Goal: Browse casually

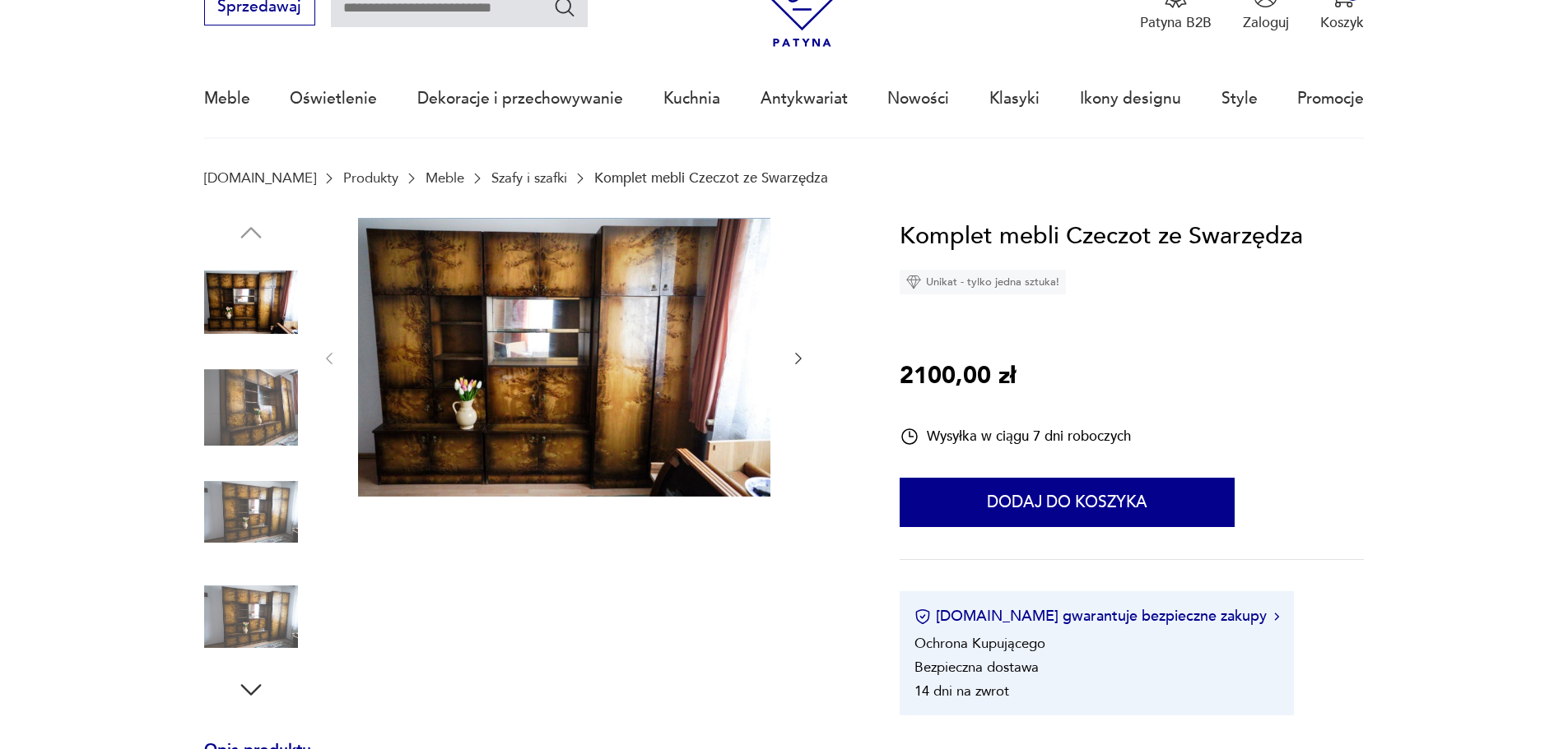
click at [794, 351] on icon "button" at bounding box center [798, 359] width 16 height 16
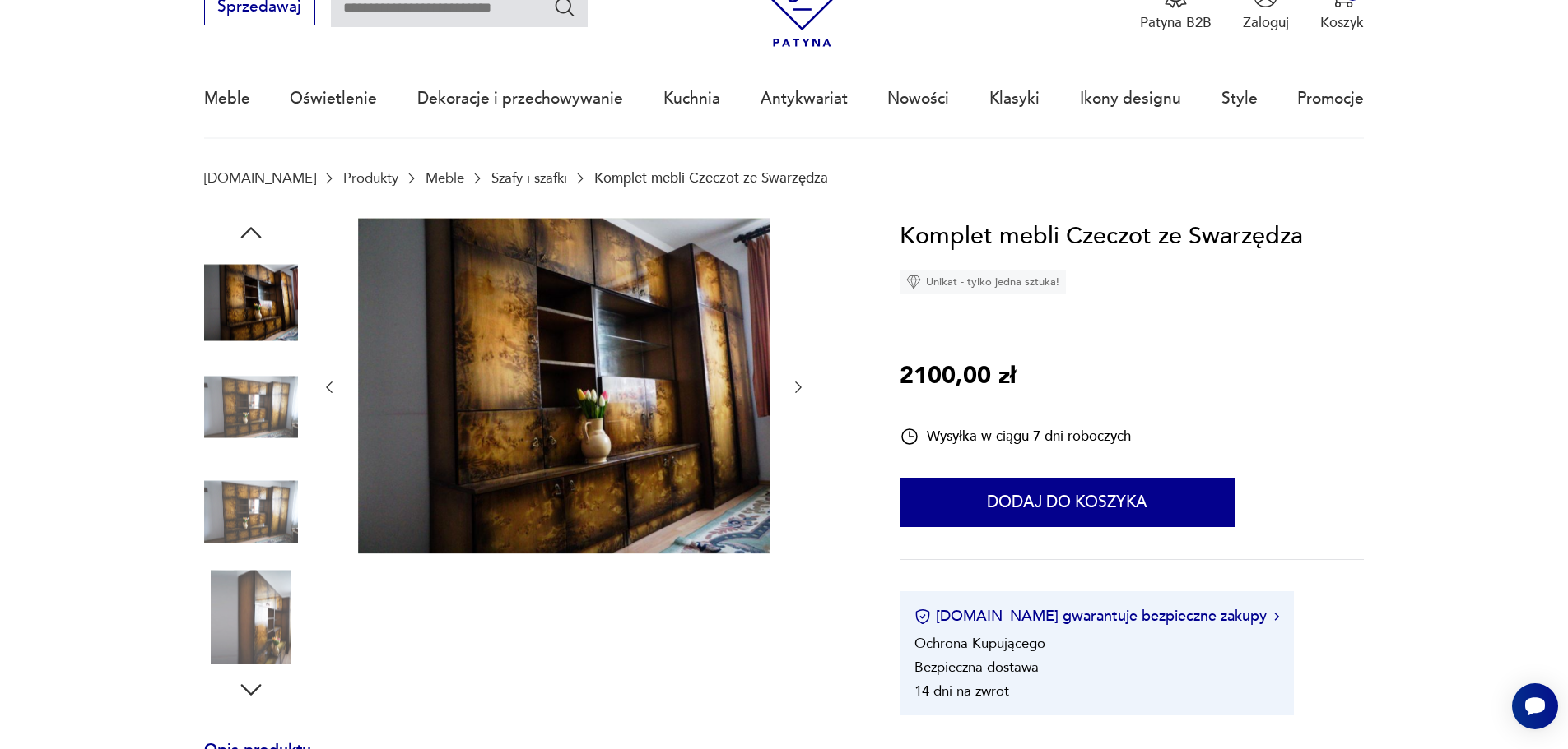
click at [797, 398] on div at bounding box center [564, 387] width 486 height 340
click at [797, 391] on icon "button" at bounding box center [799, 387] width 7 height 11
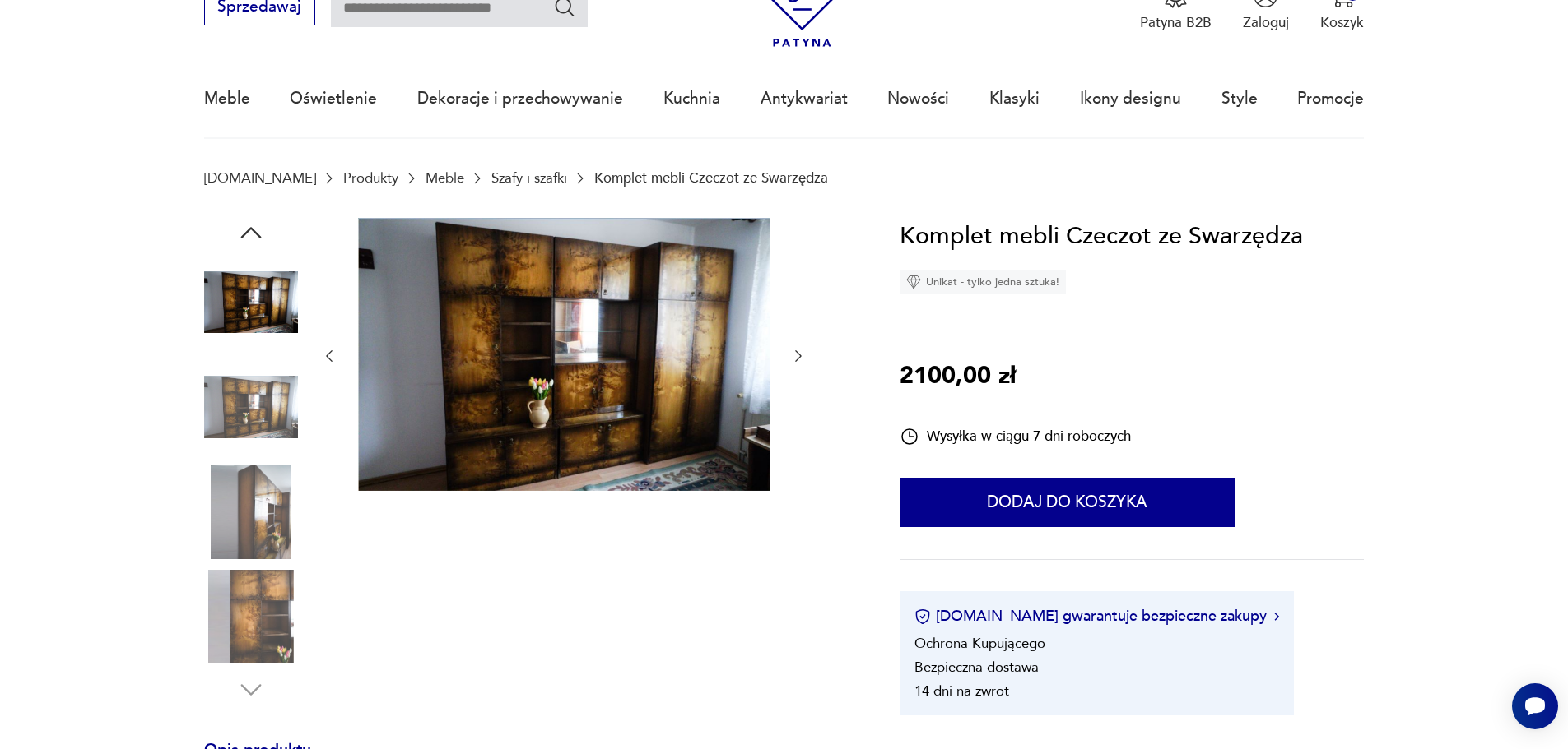
click at [798, 346] on div at bounding box center [564, 356] width 486 height 277
click at [796, 352] on icon "button" at bounding box center [798, 356] width 16 height 16
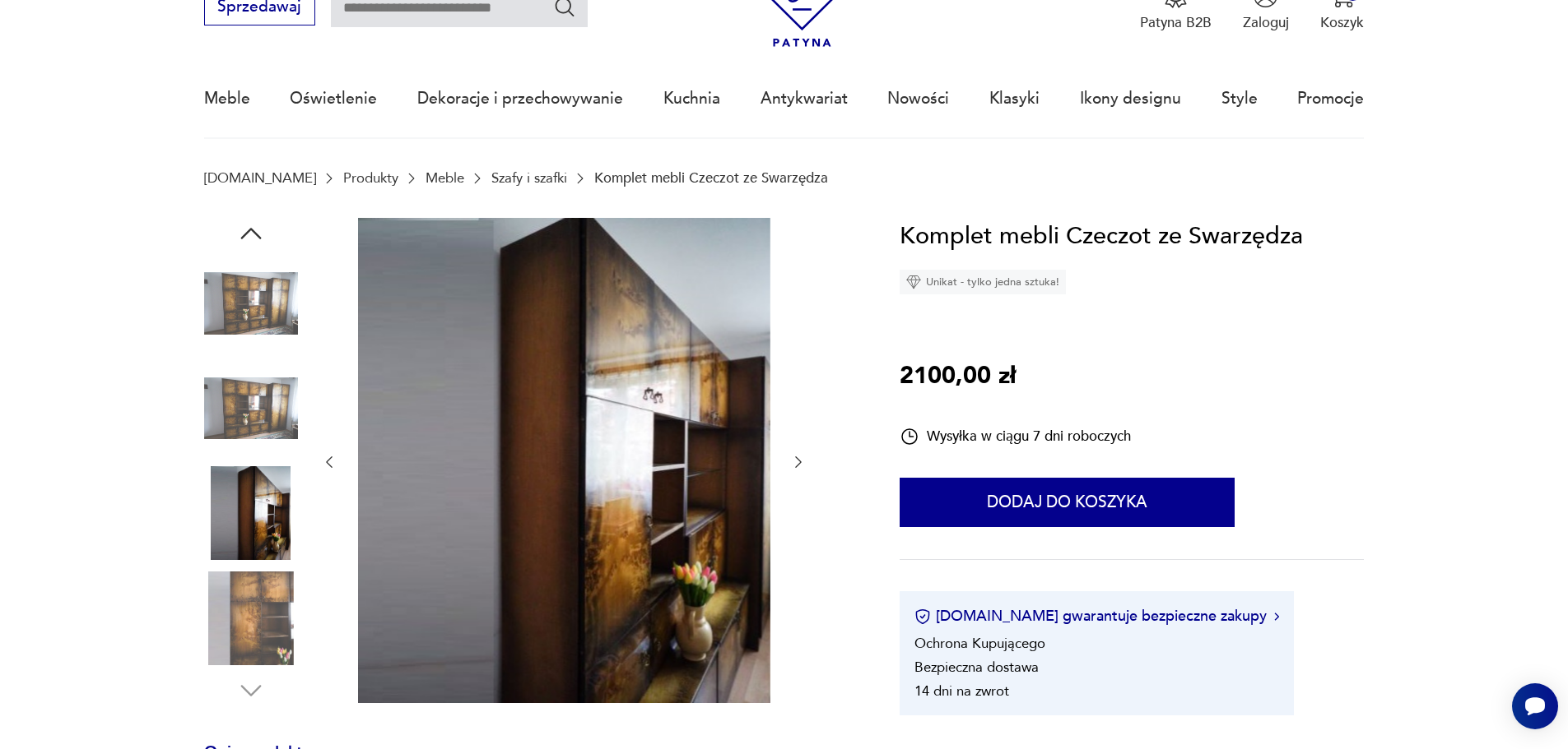
click at [799, 467] on icon "button" at bounding box center [798, 462] width 16 height 16
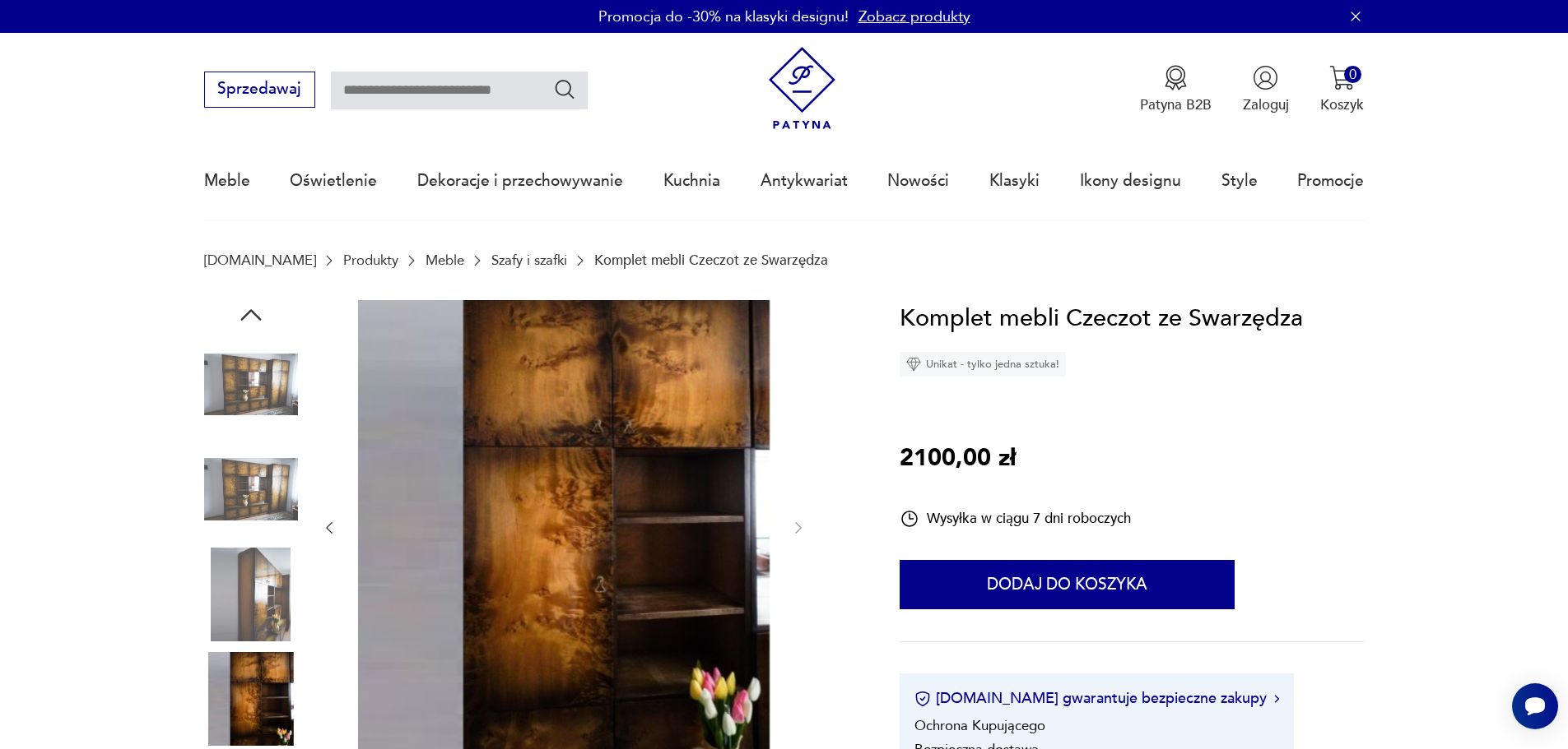
click at [329, 525] on icon "button" at bounding box center [330, 528] width 7 height 11
